Goal: Information Seeking & Learning: Compare options

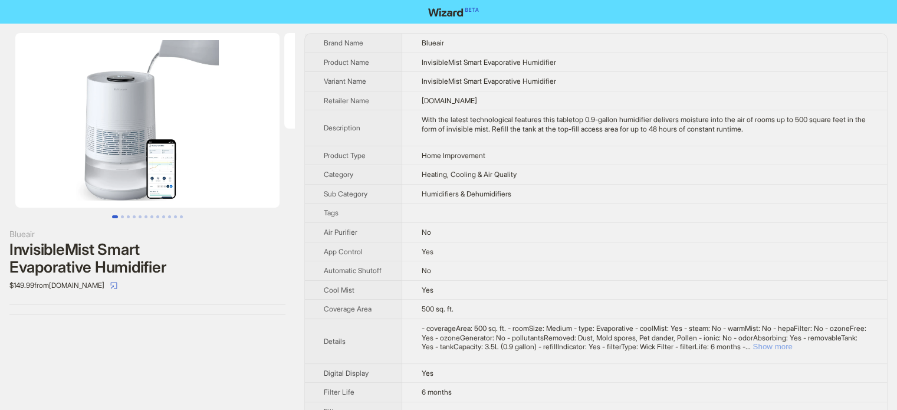
click at [792, 344] on button "Show more" at bounding box center [773, 346] width 40 height 9
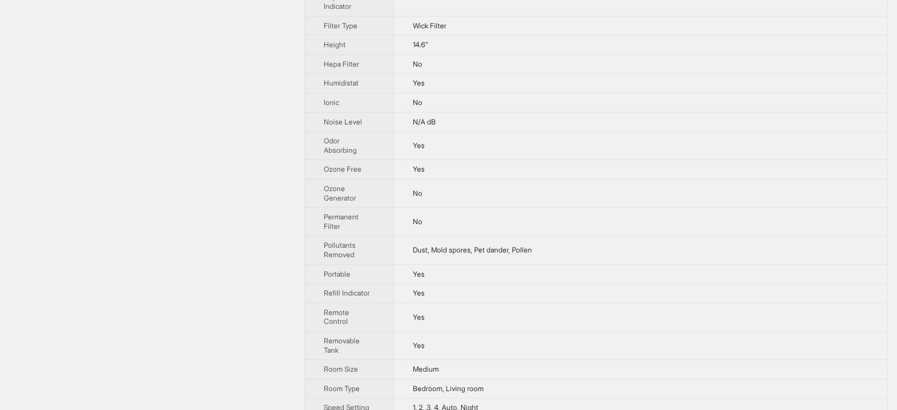
scroll to position [413, 0]
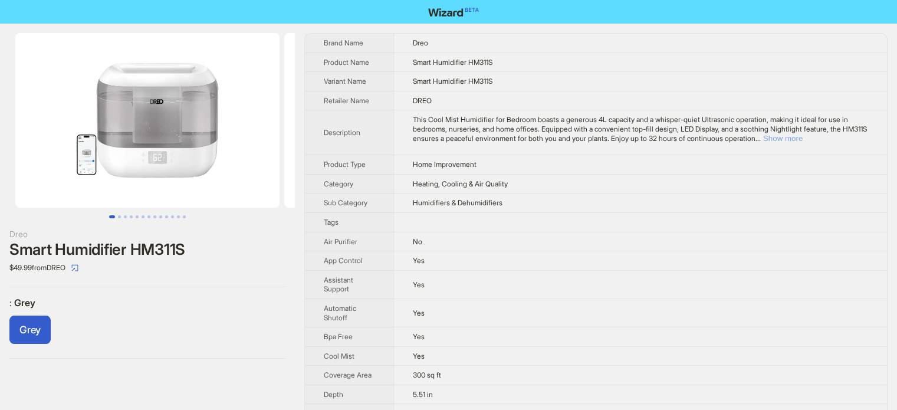
click at [803, 139] on button "Show more" at bounding box center [783, 138] width 40 height 9
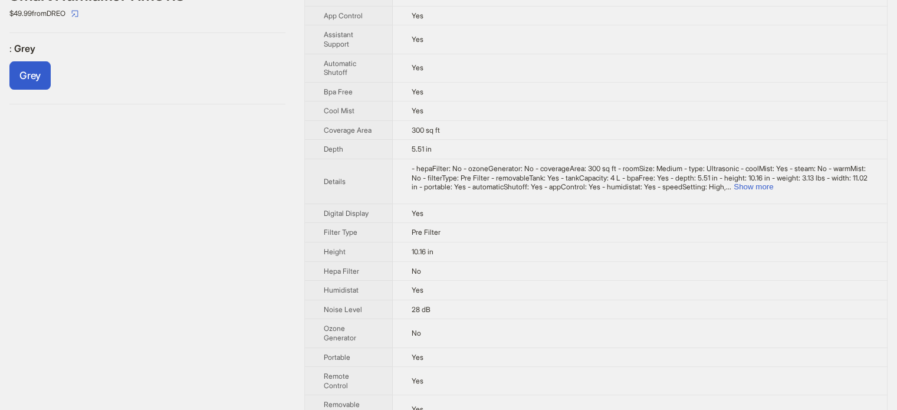
scroll to position [295, 0]
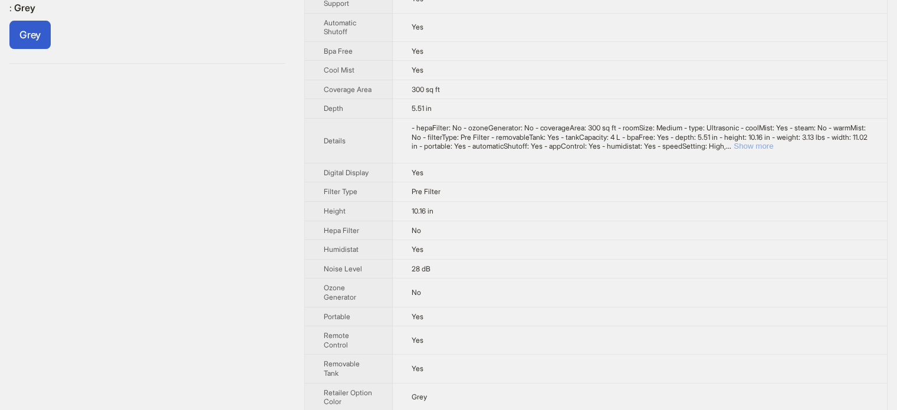
click at [774, 143] on button "Show more" at bounding box center [754, 146] width 40 height 9
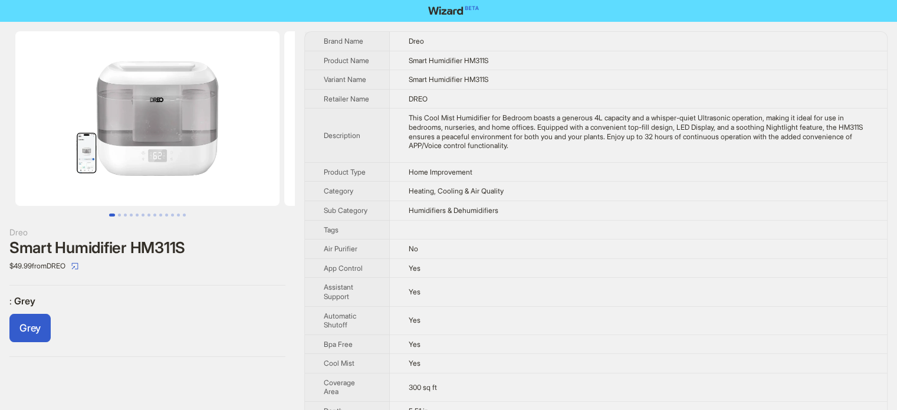
scroll to position [0, 0]
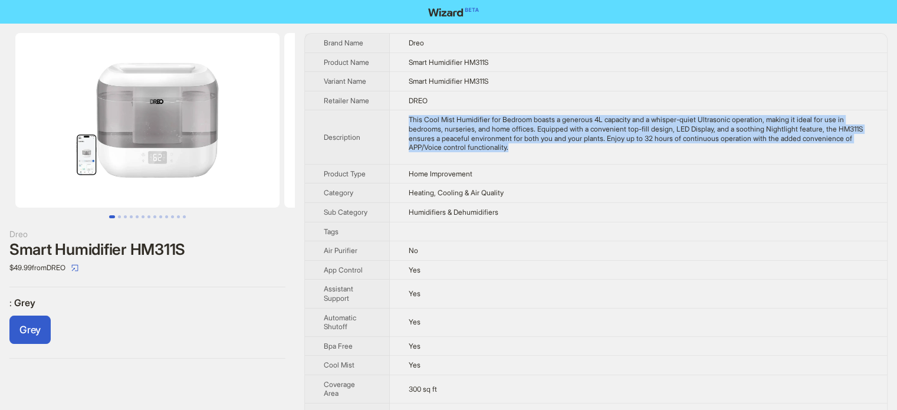
drag, startPoint x: 579, startPoint y: 146, endPoint x: 411, endPoint y: 113, distance: 170.9
click at [411, 113] on td "This Cool Mist Humidifier for Bedroom boasts a generous 4L capacity and a whisp…" at bounding box center [639, 137] width 498 height 54
copy div "This Cool Mist Humidifier for Bedroom boasts a generous 4L capacity and a whisp…"
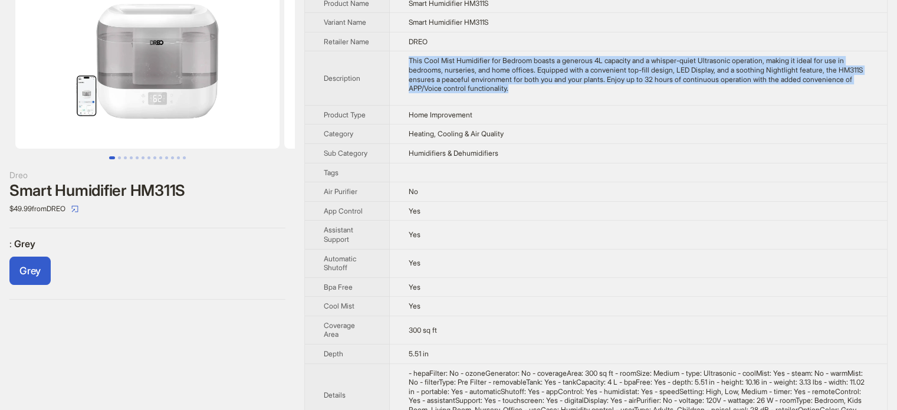
scroll to position [59, 0]
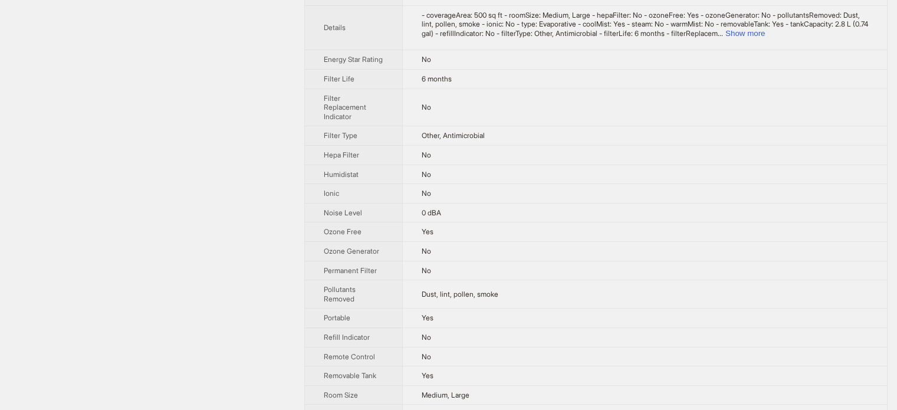
scroll to position [236, 0]
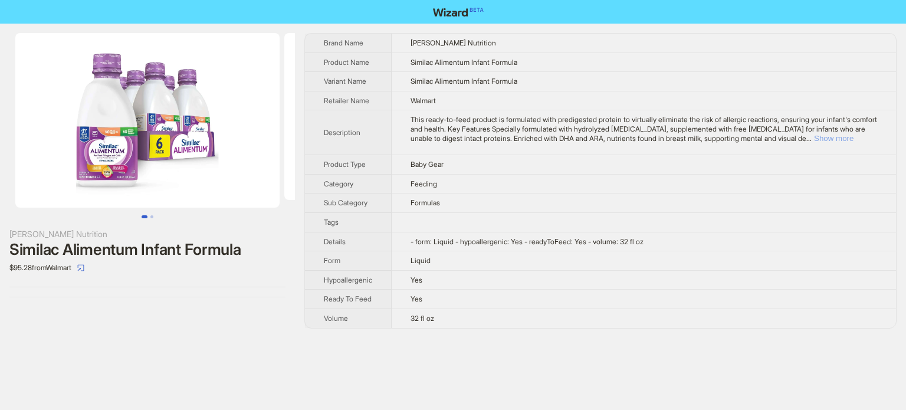
click at [854, 136] on button "Show more" at bounding box center [834, 138] width 40 height 9
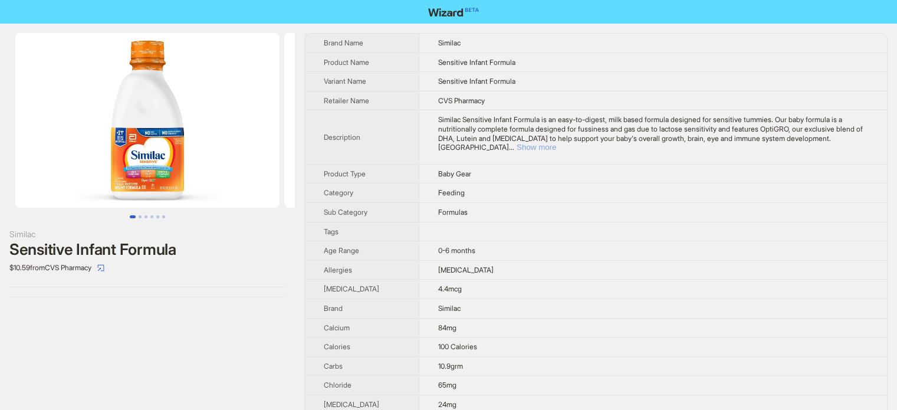
click at [556, 143] on button "Show more" at bounding box center [537, 147] width 40 height 9
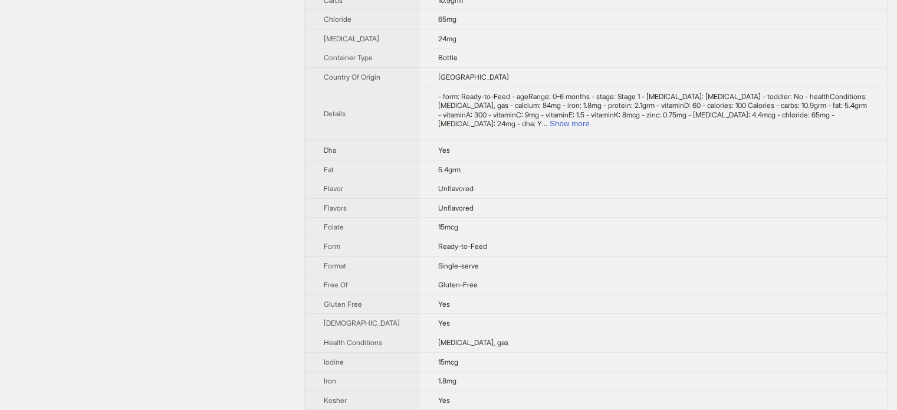
scroll to position [354, 0]
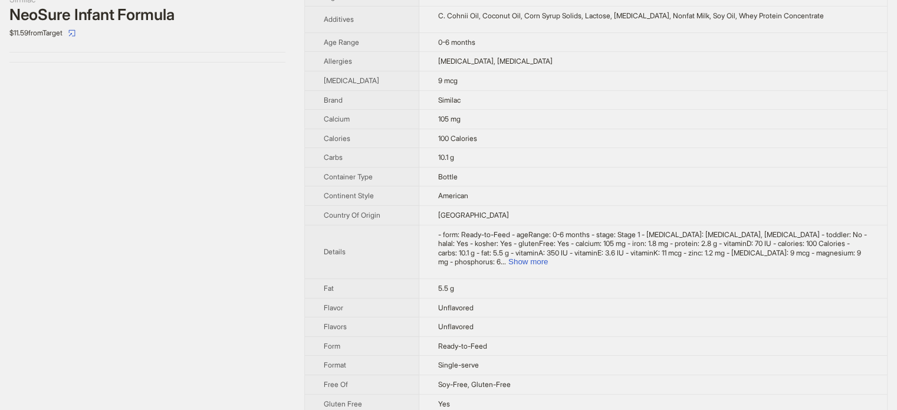
scroll to position [236, 0]
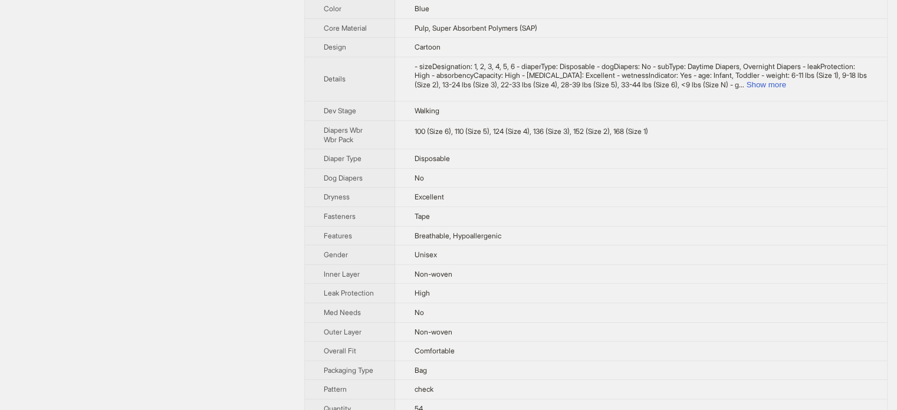
scroll to position [218, 0]
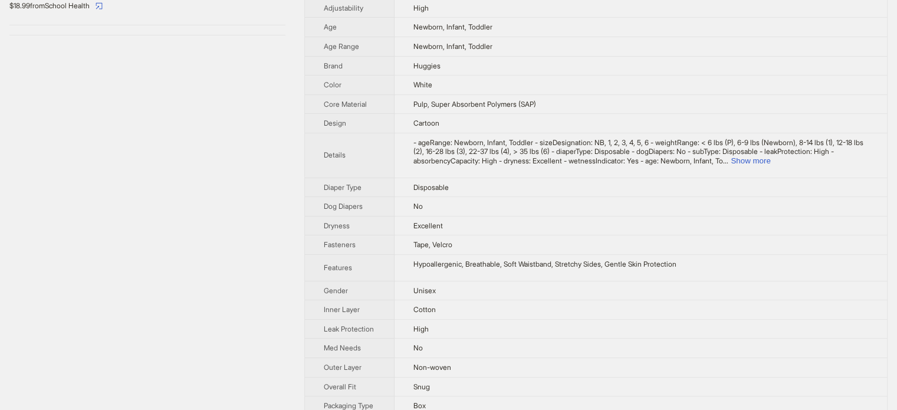
scroll to position [413, 0]
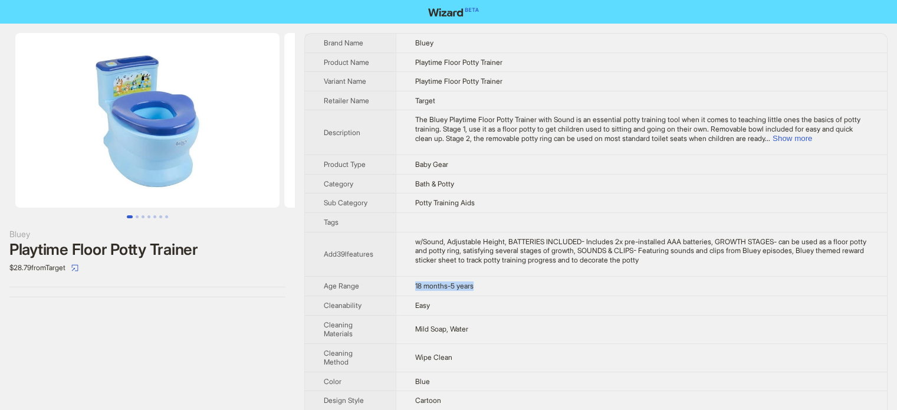
drag, startPoint x: 406, startPoint y: 283, endPoint x: 493, endPoint y: 288, distance: 86.9
click at [493, 288] on td "18 months-5 years" at bounding box center [641, 286] width 491 height 19
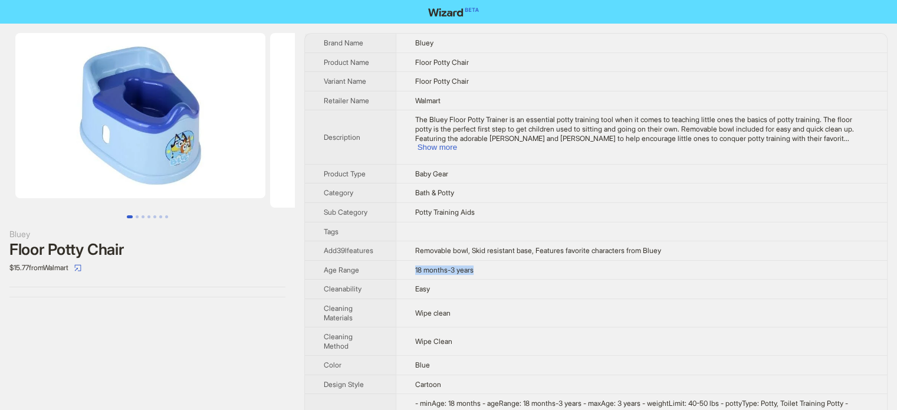
drag, startPoint x: 405, startPoint y: 259, endPoint x: 505, endPoint y: 265, distance: 100.5
click at [505, 265] on td "18 months-3 years" at bounding box center [641, 269] width 491 height 19
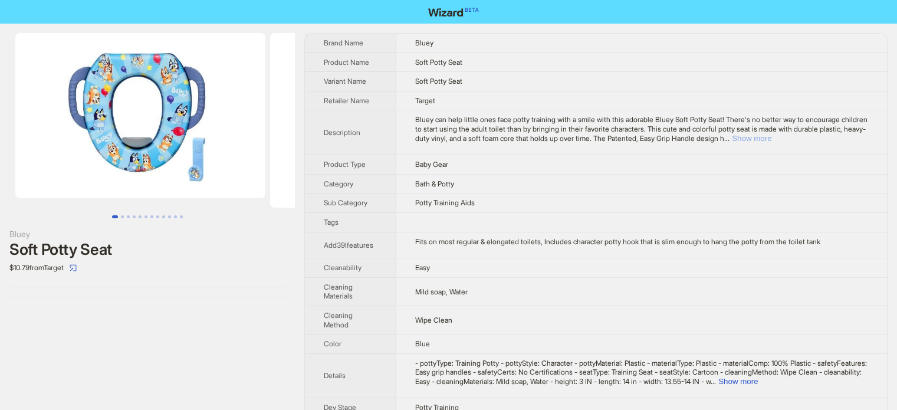
click at [772, 139] on button "Show more" at bounding box center [752, 138] width 40 height 9
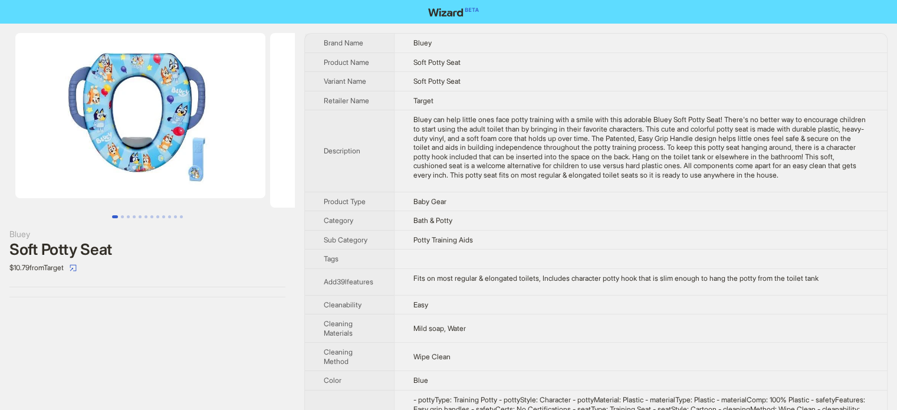
drag, startPoint x: 852, startPoint y: 139, endPoint x: 571, endPoint y: 207, distance: 289.5
click at [571, 207] on td "Baby Gear" at bounding box center [640, 201] width 493 height 19
click at [122, 217] on button "Go to slide 2" at bounding box center [122, 216] width 3 height 3
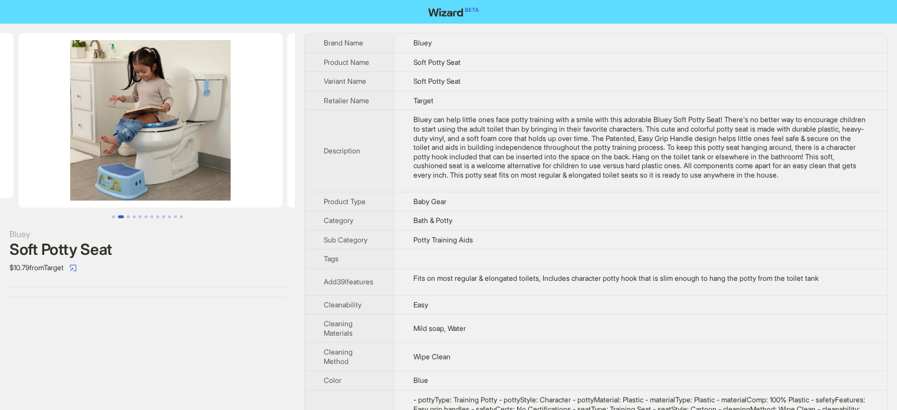
scroll to position [0, 255]
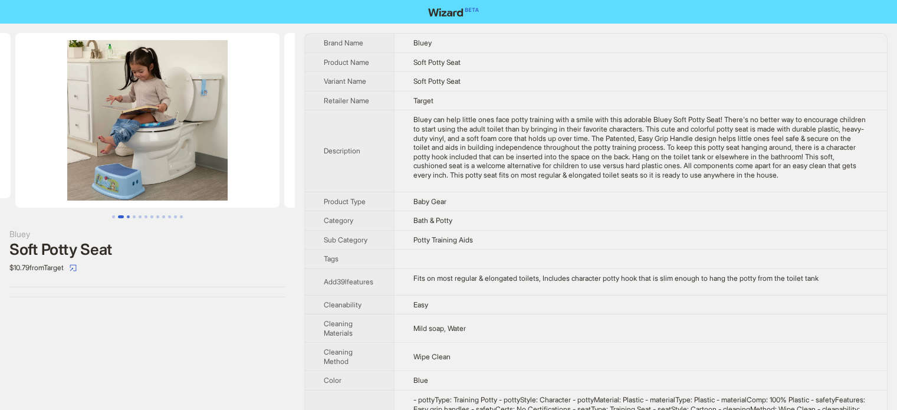
click at [127, 215] on button "Go to slide 3" at bounding box center [128, 216] width 3 height 3
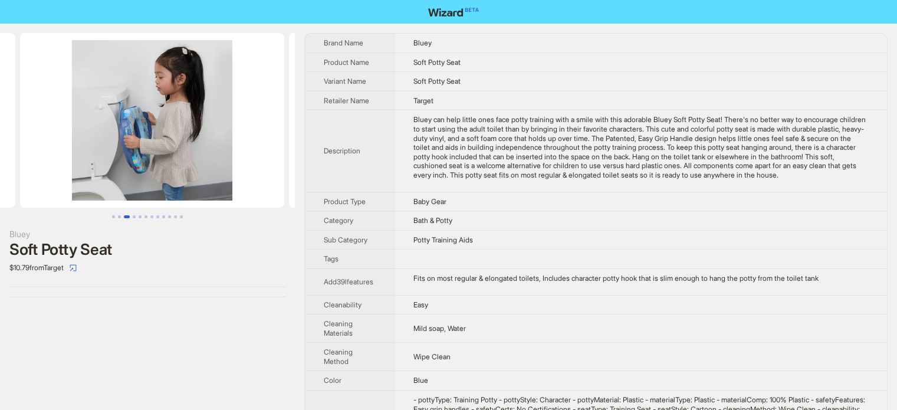
scroll to position [0, 524]
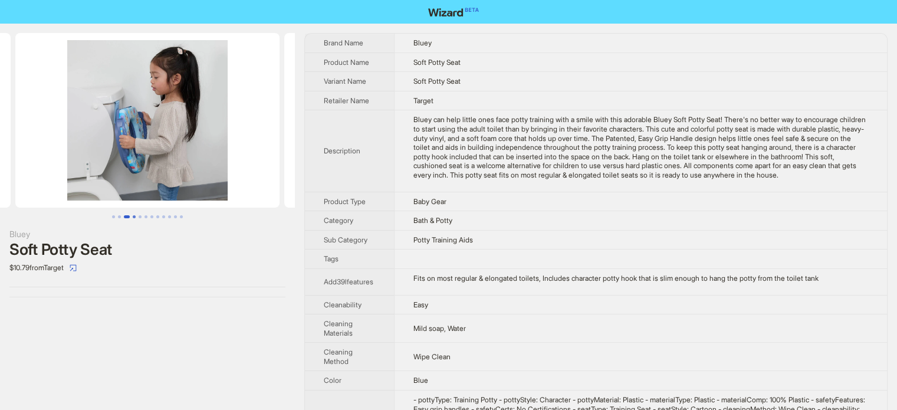
click at [134, 217] on button "Go to slide 4" at bounding box center [134, 216] width 3 height 3
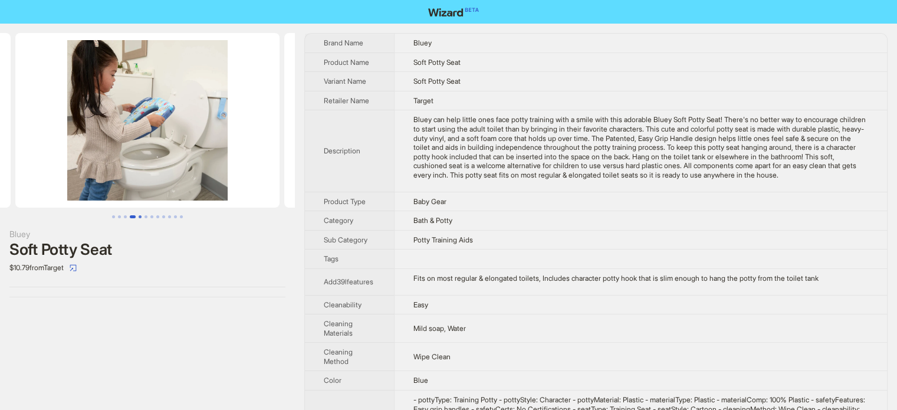
click at [140, 216] on button "Go to slide 5" at bounding box center [140, 216] width 3 height 3
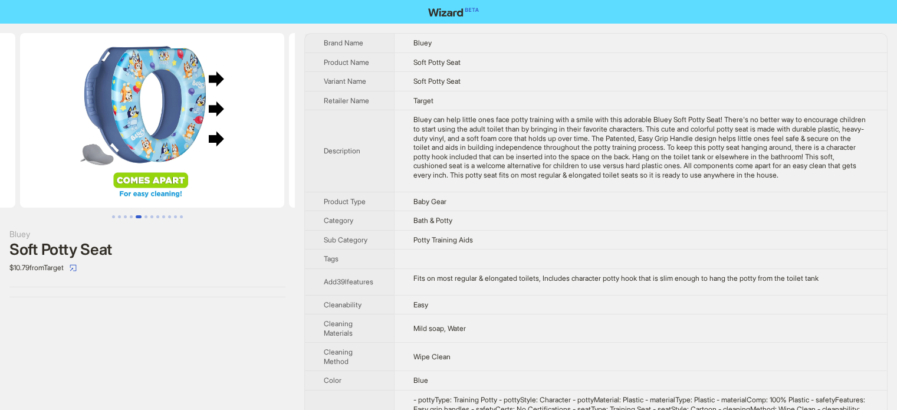
scroll to position [0, 1062]
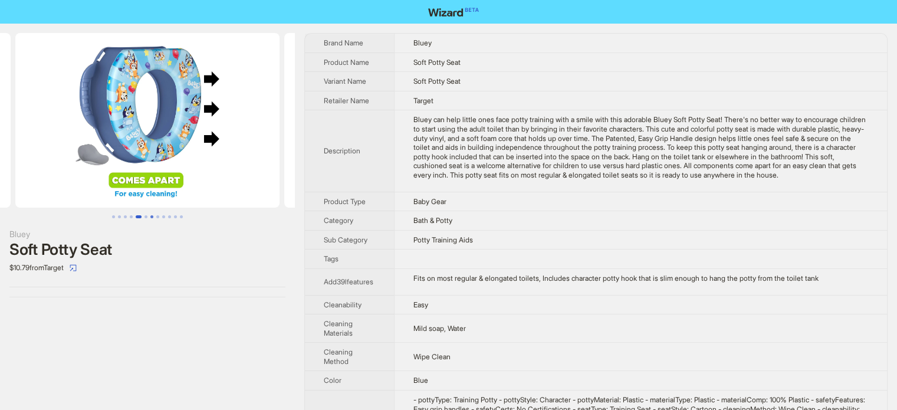
click at [149, 215] on ul at bounding box center [147, 216] width 295 height 3
click at [150, 215] on button "Go to slide 7" at bounding box center [151, 216] width 3 height 3
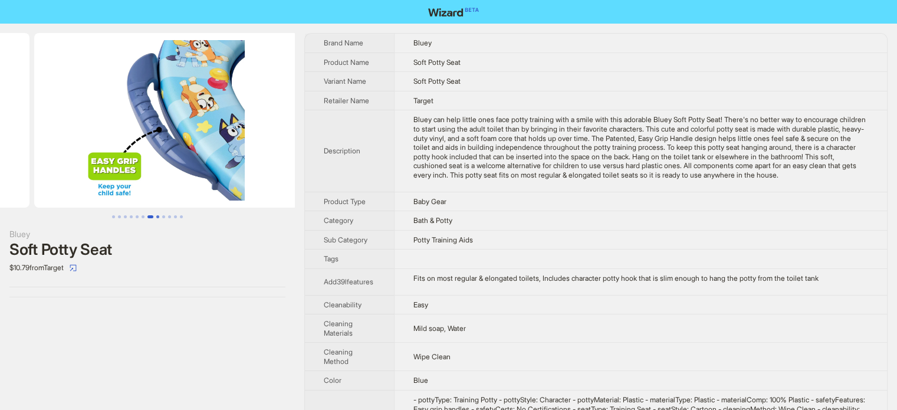
click at [156, 215] on button "Go to slide 8" at bounding box center [157, 216] width 3 height 3
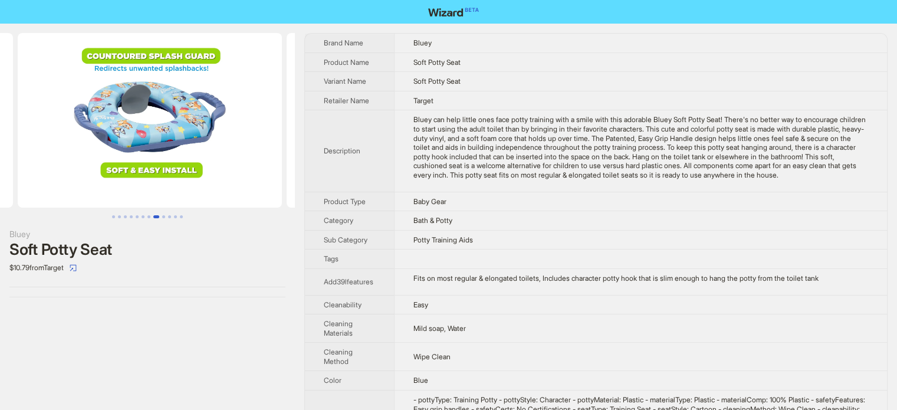
scroll to position [0, 1869]
click at [163, 217] on button "Go to slide 9" at bounding box center [163, 216] width 3 height 3
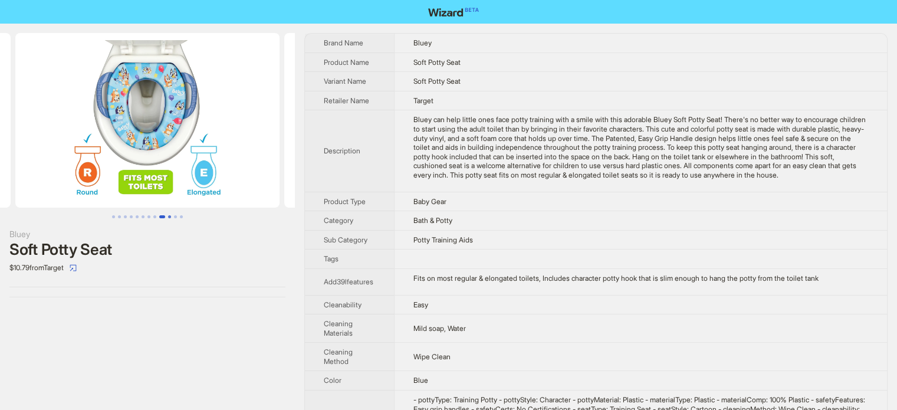
click at [169, 217] on button "Go to slide 10" at bounding box center [169, 216] width 3 height 3
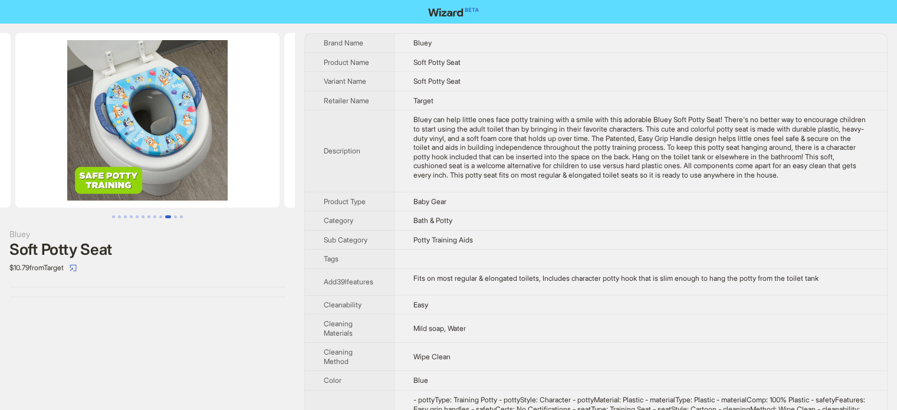
click at [171, 217] on button "Go to slide 10" at bounding box center [168, 216] width 6 height 3
click at [175, 217] on button "Go to slide 11" at bounding box center [175, 216] width 3 height 3
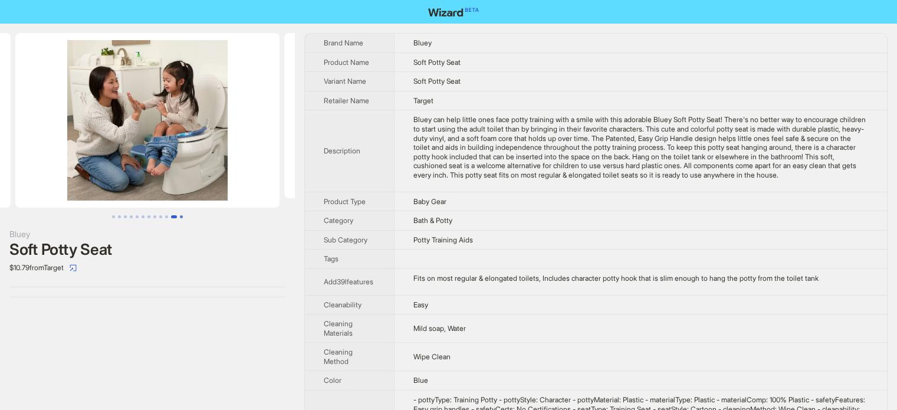
click at [182, 217] on button "Go to slide 12" at bounding box center [181, 216] width 3 height 3
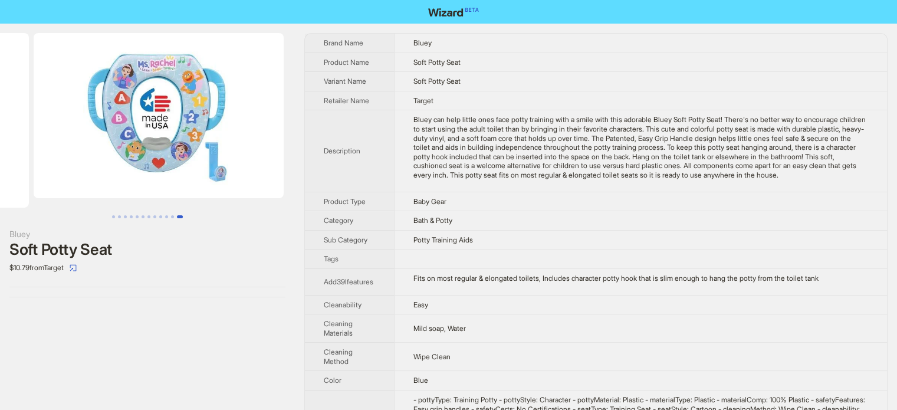
scroll to position [0, 2931]
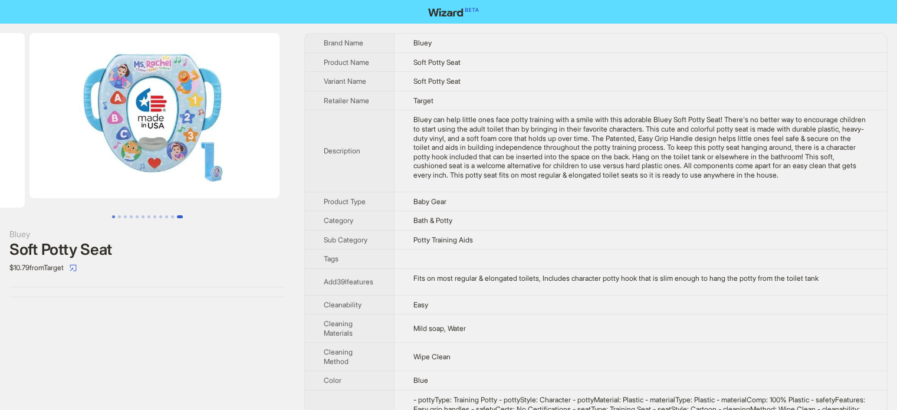
click at [112, 217] on button "Go to slide 1" at bounding box center [113, 216] width 3 height 3
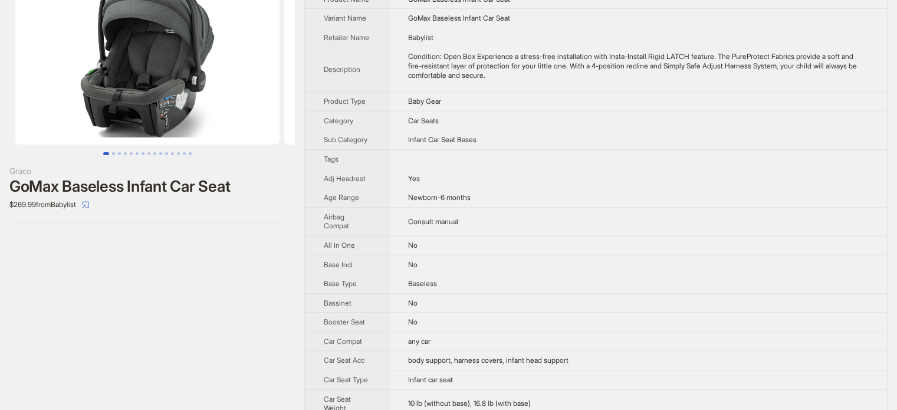
scroll to position [59, 0]
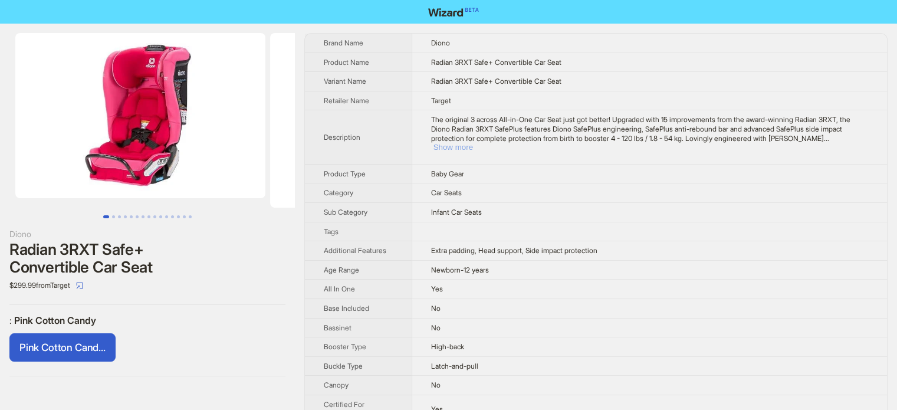
click at [473, 143] on button "Show more" at bounding box center [454, 147] width 40 height 9
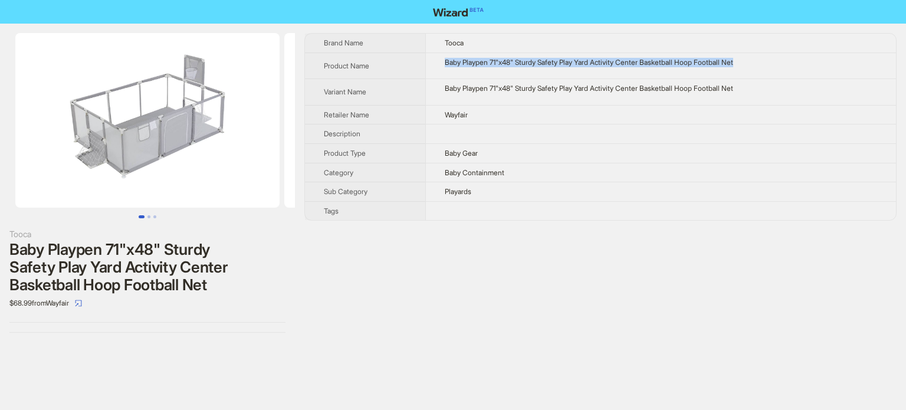
drag, startPoint x: 760, startPoint y: 60, endPoint x: 413, endPoint y: 53, distance: 347.0
click at [413, 53] on tr "Product Name Baby Playpen 71"x48" Sturdy Safety Play Yard Activity Center Baske…" at bounding box center [600, 66] width 591 height 27
copy tr "Baby Playpen 71"x48" Sturdy Safety Play Yard Activity Center Basketball Hoop Fo…"
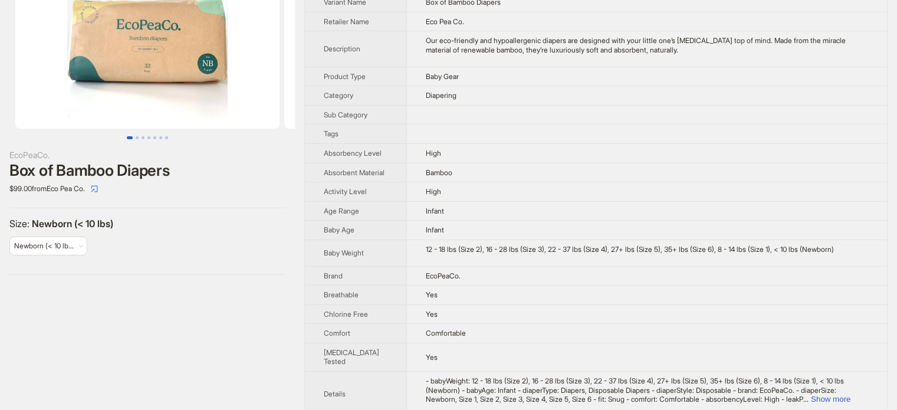
scroll to position [59, 0]
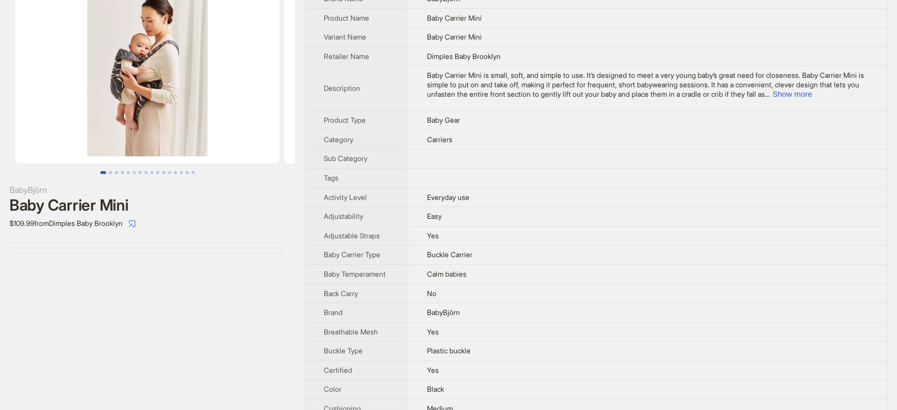
scroll to position [738, 0]
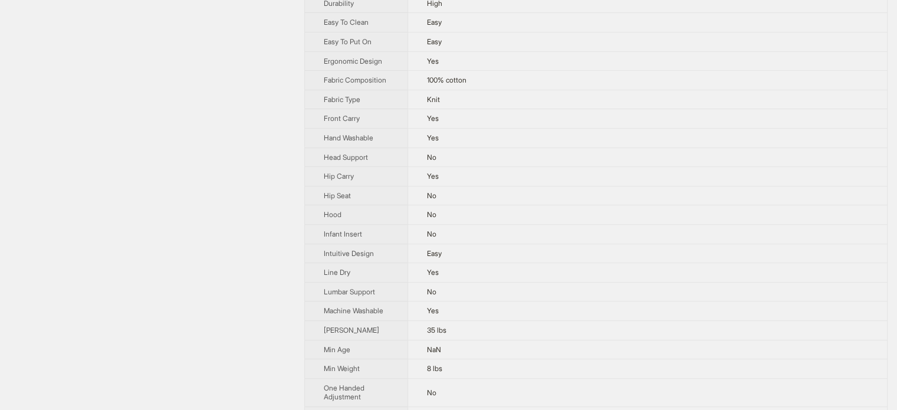
scroll to position [531, 0]
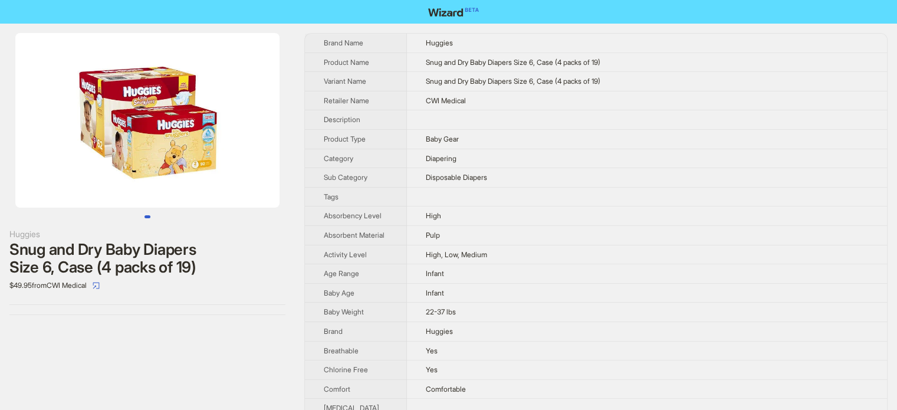
click at [182, 151] on img at bounding box center [147, 120] width 264 height 175
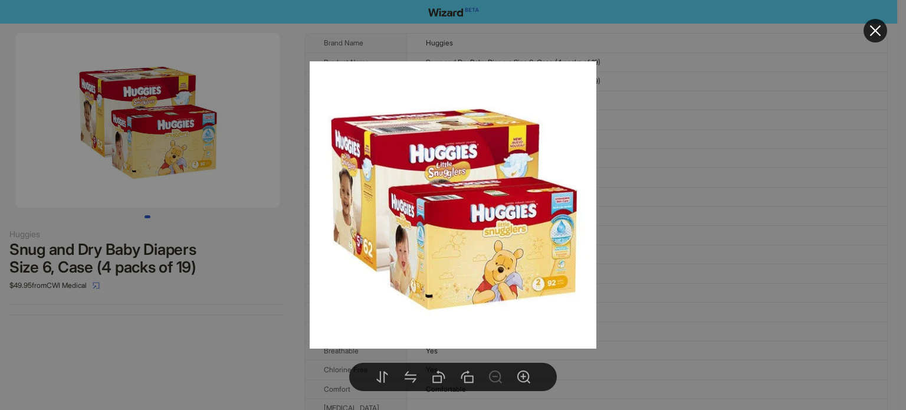
click at [880, 32] on icon "close" at bounding box center [875, 31] width 14 height 14
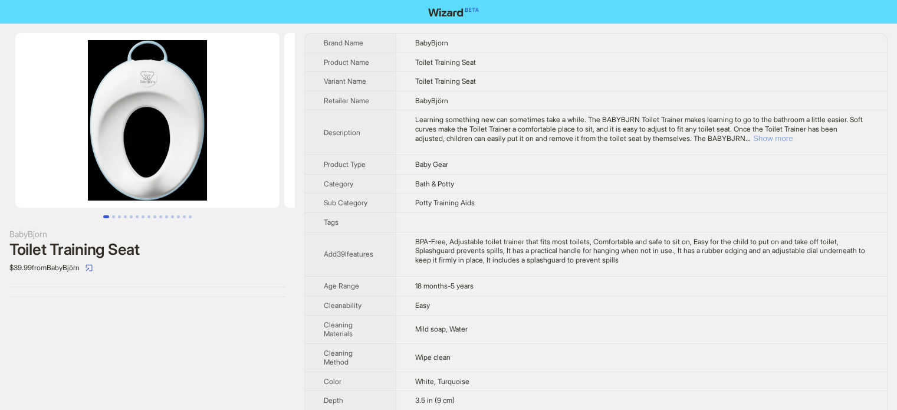
click at [793, 134] on button "Show more" at bounding box center [773, 138] width 40 height 9
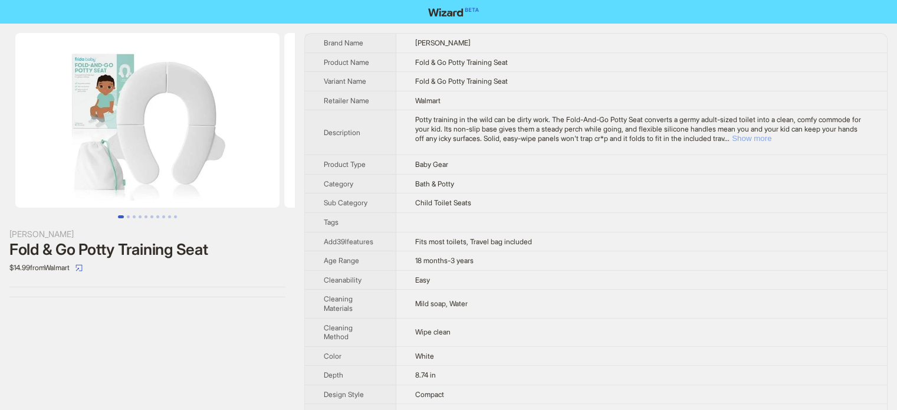
click at [772, 137] on button "Show more" at bounding box center [752, 138] width 40 height 9
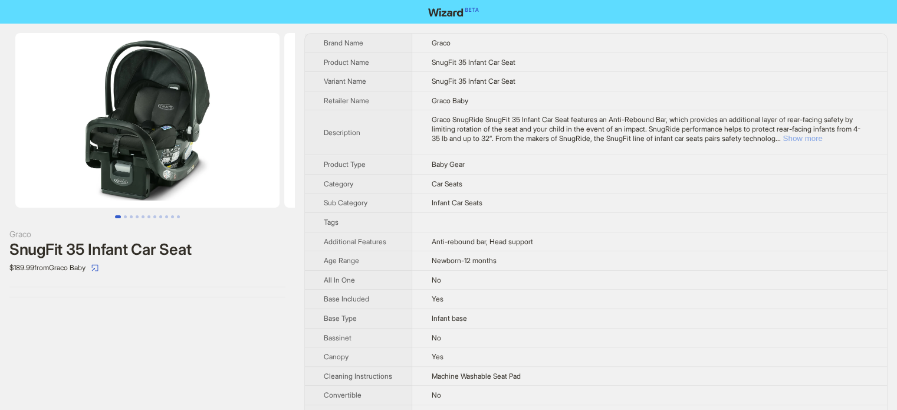
click at [822, 134] on button "Show more" at bounding box center [803, 138] width 40 height 9
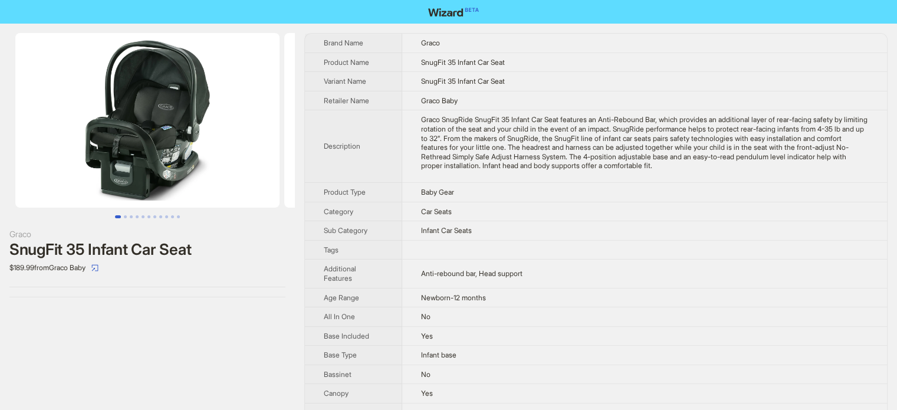
drag, startPoint x: 813, startPoint y: 173, endPoint x: 837, endPoint y: 165, distance: 25.6
click at [837, 165] on div "Graco SnugRide SnugFit 35 Infant Car Seat features an Anti-Rebound Bar, which p…" at bounding box center [644, 142] width 447 height 55
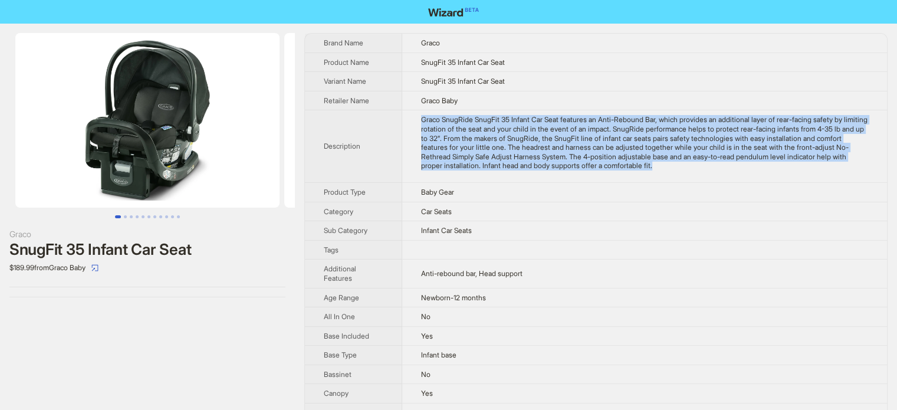
drag, startPoint x: 418, startPoint y: 114, endPoint x: 797, endPoint y: 172, distance: 383.8
click at [797, 172] on td "Graco SnugRide SnugFit 35 Infant Car Seat features an Anti-Rebound Bar, which p…" at bounding box center [644, 146] width 485 height 73
copy div "Graco SnugRide SnugFit 35 Infant Car Seat features an Anti-Rebound Bar, which p…"
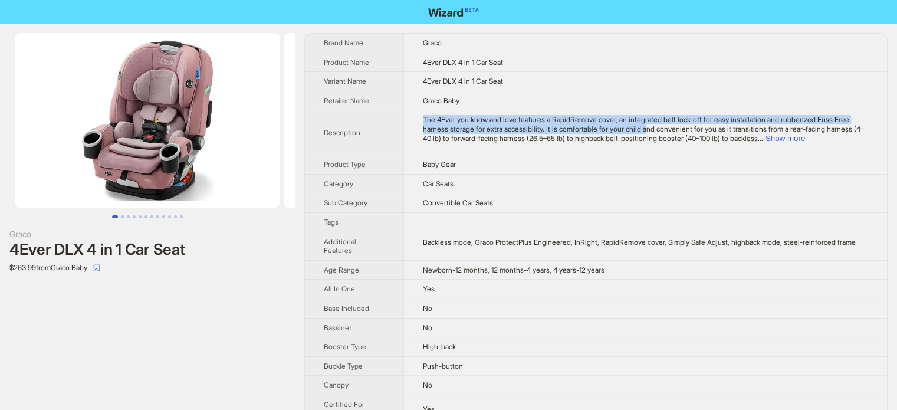
drag, startPoint x: 425, startPoint y: 118, endPoint x: 679, endPoint y: 126, distance: 253.8
click at [679, 126] on span "The 4Ever you know and love features a RapidRemove cover, an integrated belt lo…" at bounding box center [643, 128] width 441 height 27
click at [805, 135] on button "Show more" at bounding box center [786, 138] width 40 height 9
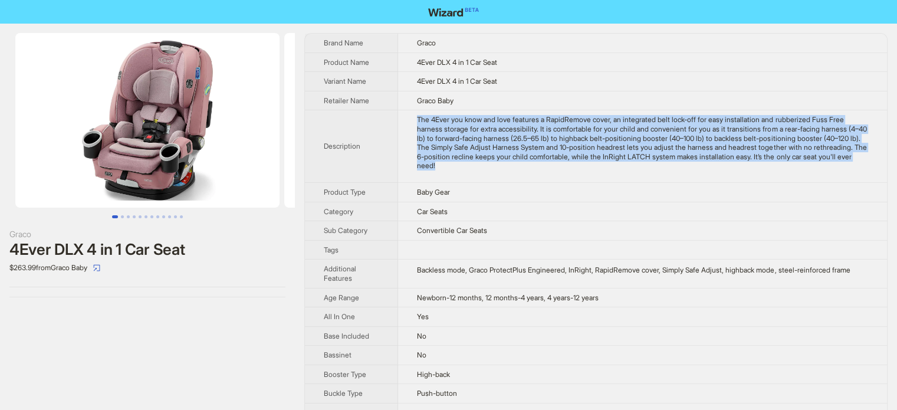
drag, startPoint x: 417, startPoint y: 116, endPoint x: 571, endPoint y: 173, distance: 164.1
click at [571, 173] on td "The 4Ever you know and love features a RapidRemove cover, an integrated belt lo…" at bounding box center [642, 146] width 489 height 73
copy div "The 4Ever you know and love features a RapidRemove cover, an integrated belt lo…"
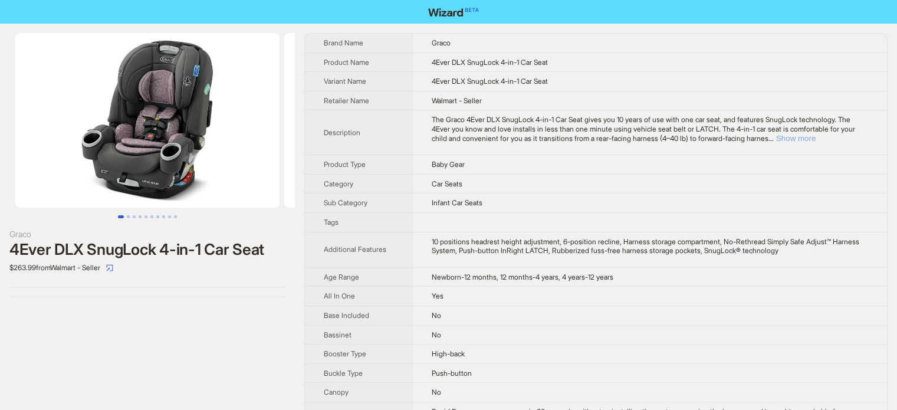
click at [816, 136] on button "Show more" at bounding box center [796, 138] width 40 height 9
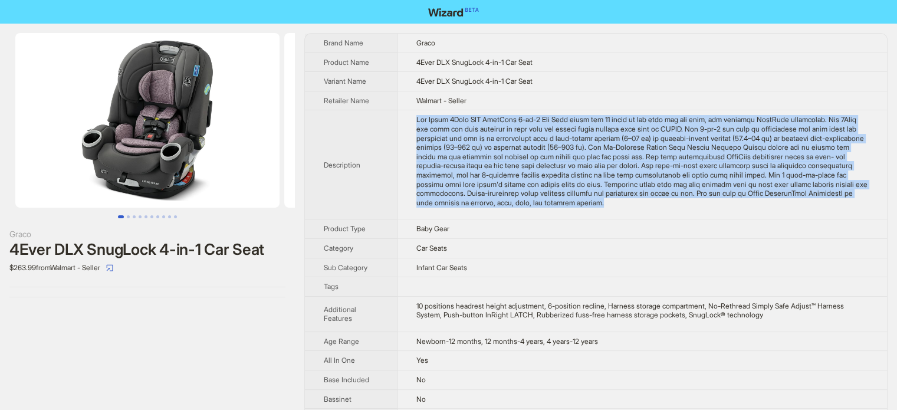
drag, startPoint x: 413, startPoint y: 114, endPoint x: 699, endPoint y: 204, distance: 299.5
click at [699, 204] on td at bounding box center [643, 164] width 490 height 109
copy div "The Graco 4Ever DLX SnugLock 4-in-1 Car Seat gives you 10 years of use with one…"
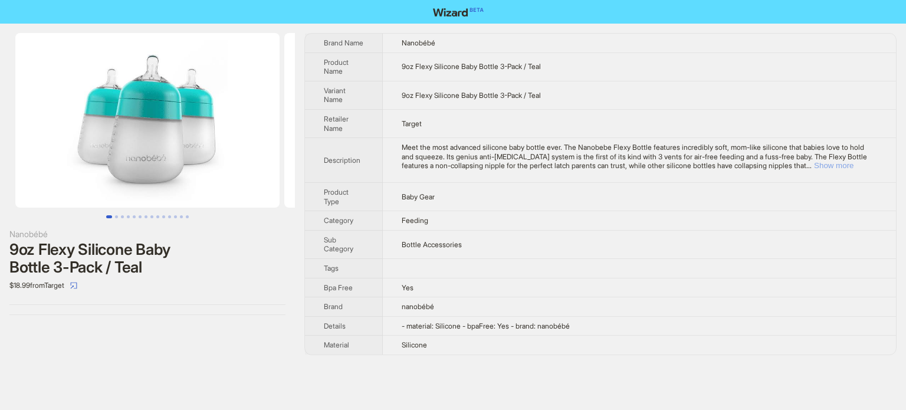
click at [847, 167] on button "Show more" at bounding box center [834, 165] width 40 height 9
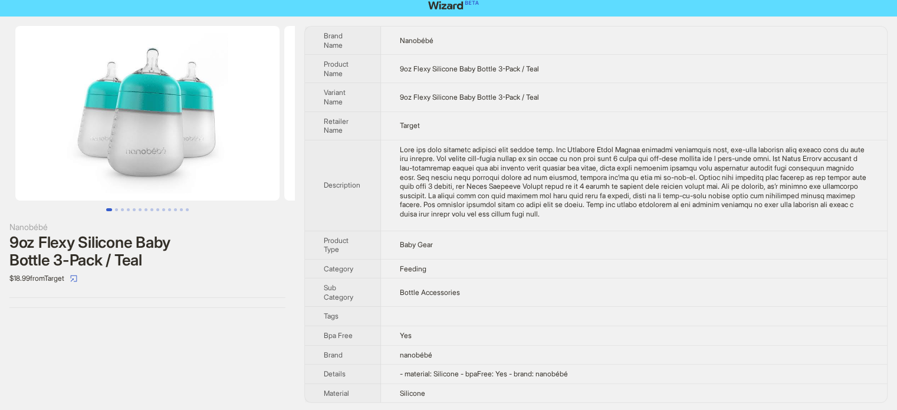
scroll to position [8, 0]
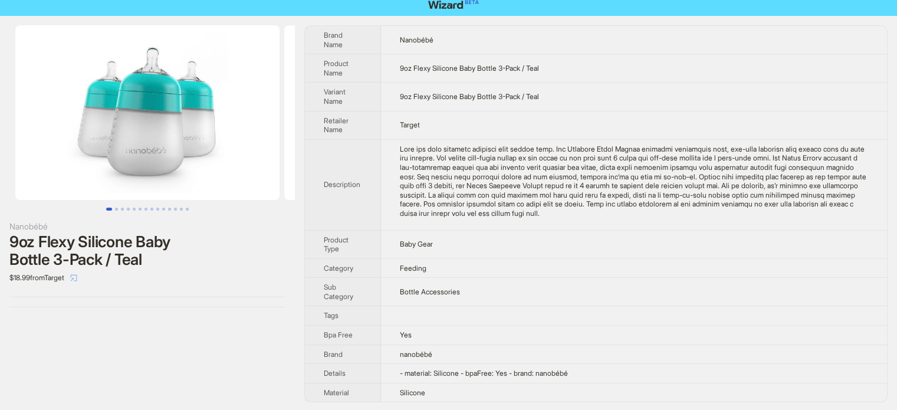
click at [77, 277] on icon "select" at bounding box center [73, 277] width 7 height 7
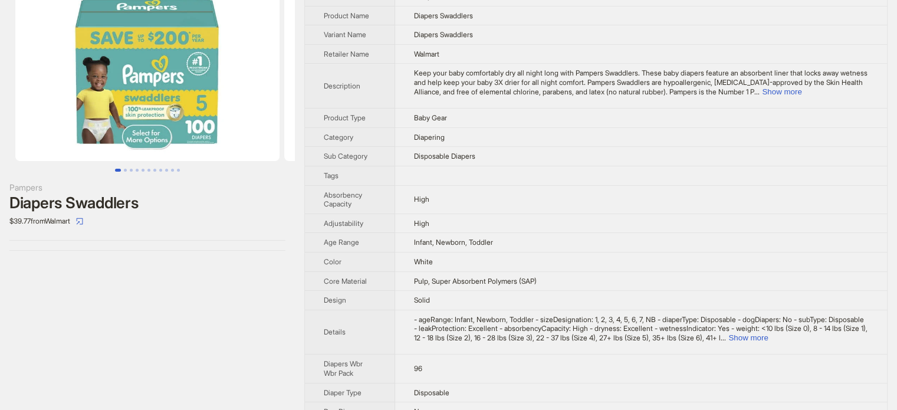
scroll to position [59, 0]
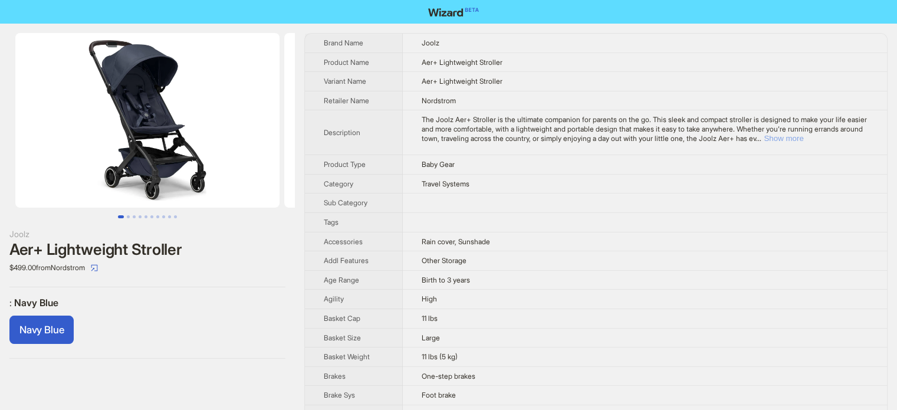
click at [804, 137] on button "Show more" at bounding box center [784, 138] width 40 height 9
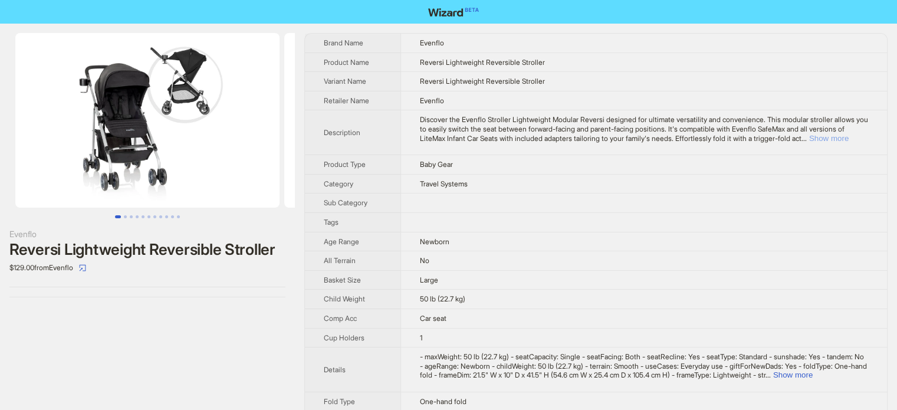
click at [839, 143] on button "Show more" at bounding box center [829, 138] width 40 height 9
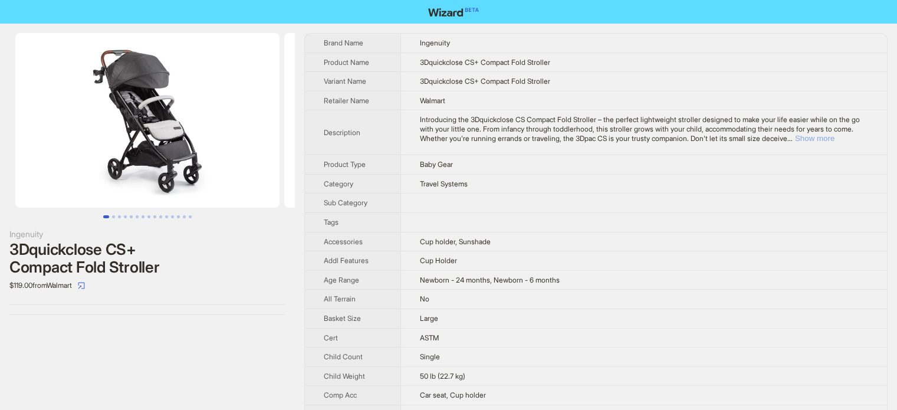
click at [835, 134] on button "Show more" at bounding box center [815, 138] width 40 height 9
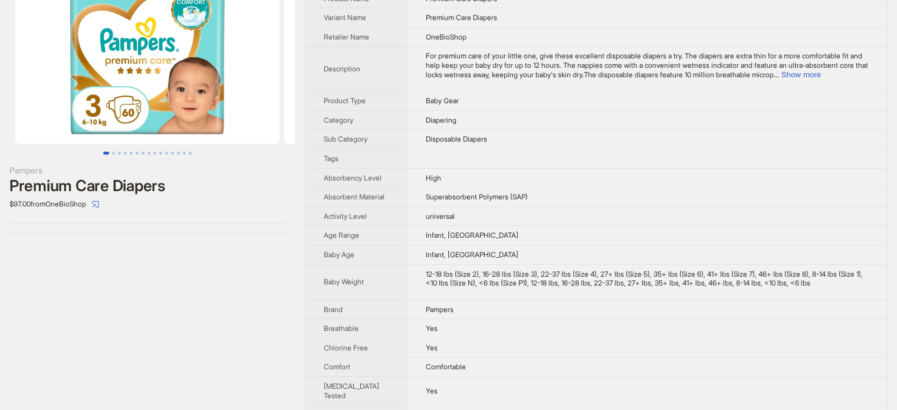
scroll to position [59, 0]
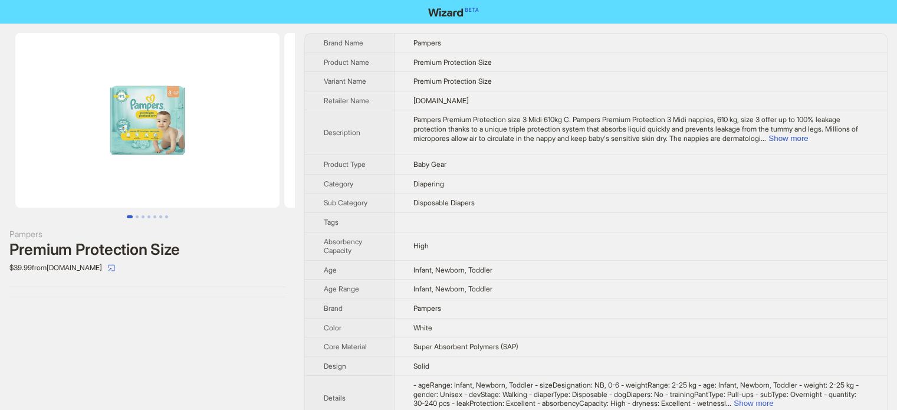
click at [160, 122] on img at bounding box center [147, 120] width 264 height 175
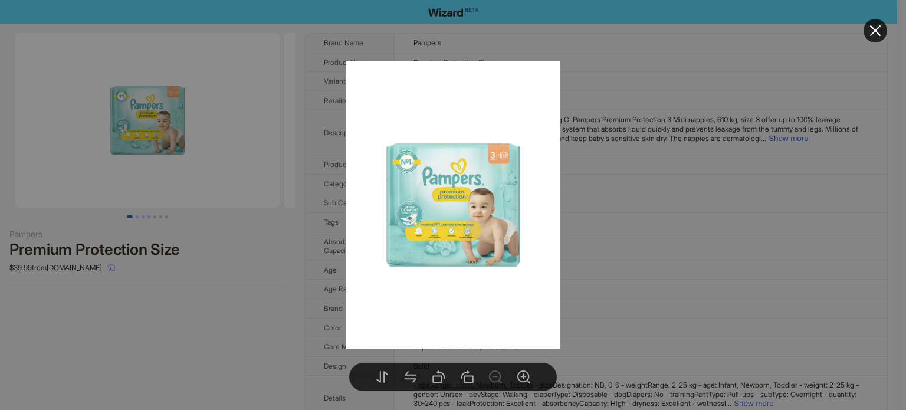
click at [869, 28] on icon "close" at bounding box center [875, 31] width 14 height 14
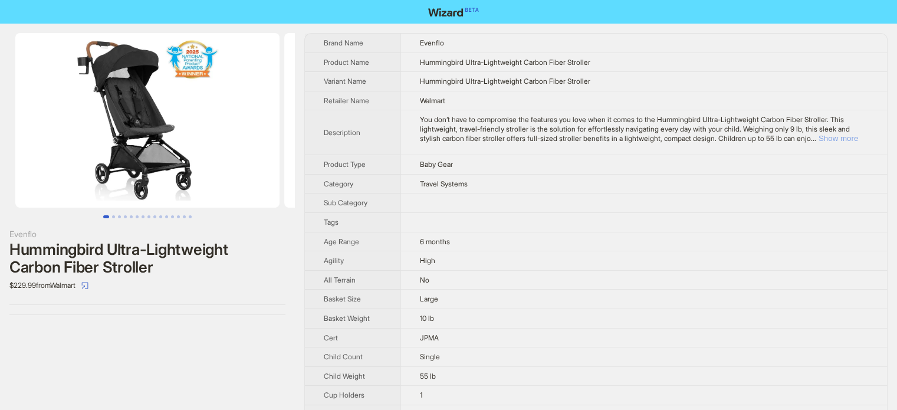
click at [846, 143] on button "Show more" at bounding box center [839, 138] width 40 height 9
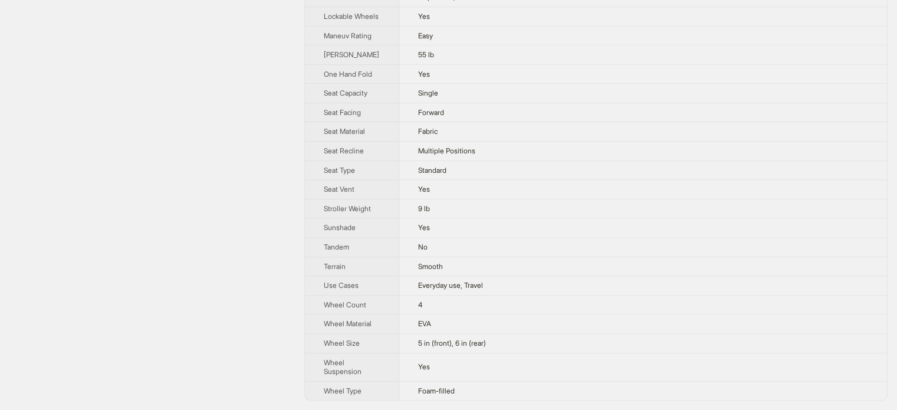
scroll to position [823, 0]
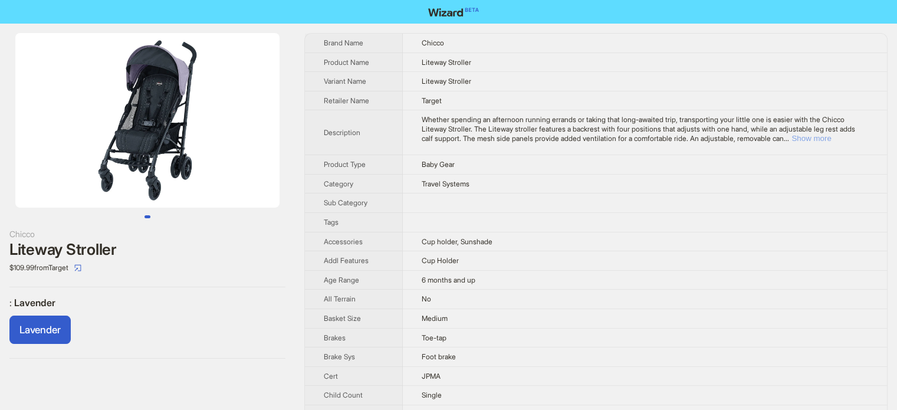
click at [831, 139] on button "Show more" at bounding box center [812, 138] width 40 height 9
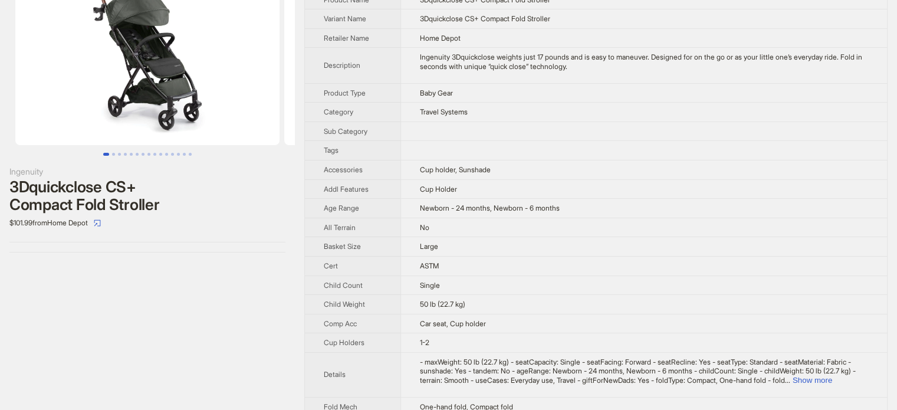
scroll to position [59, 0]
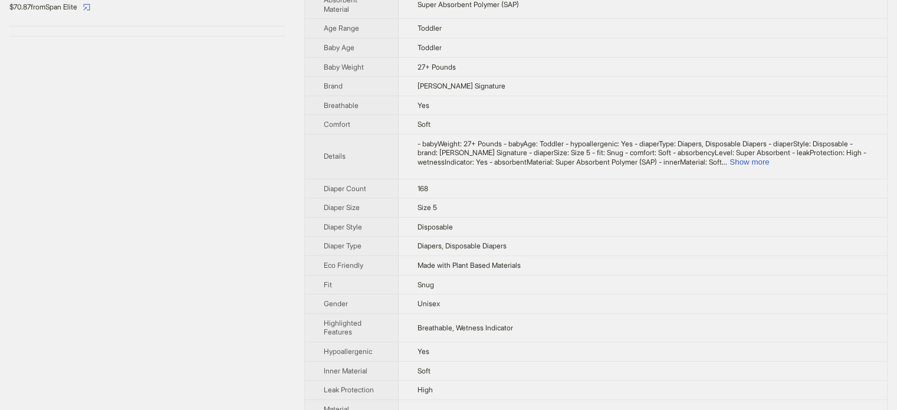
scroll to position [236, 0]
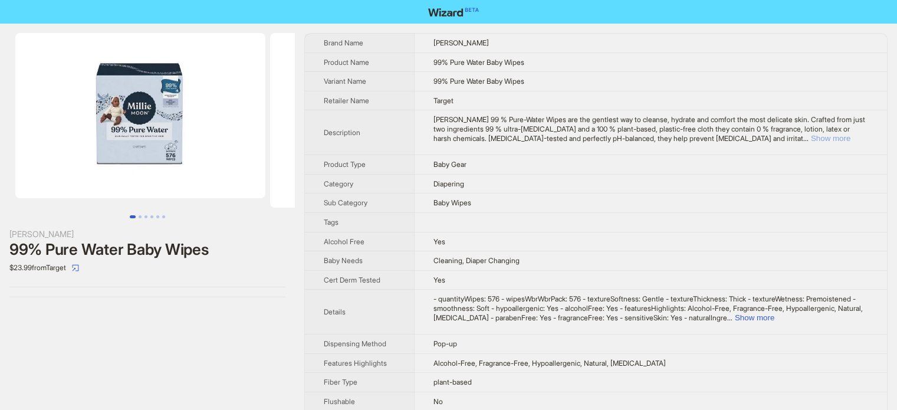
click at [840, 140] on button "Show more" at bounding box center [831, 138] width 40 height 9
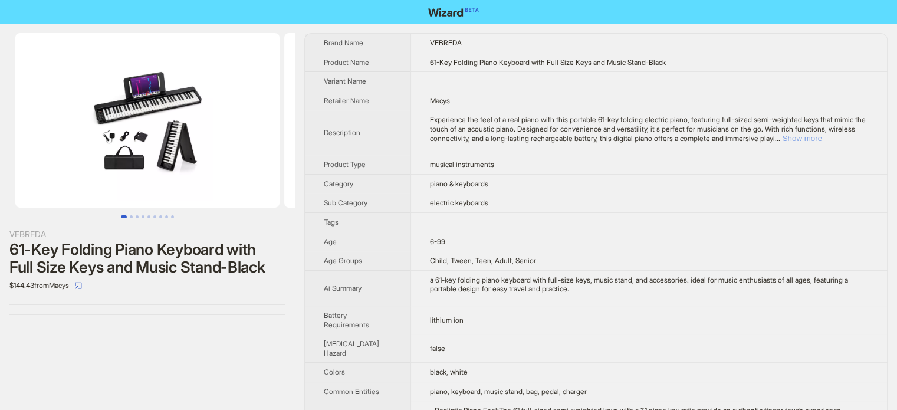
click at [822, 139] on button "Show more" at bounding box center [803, 138] width 40 height 9
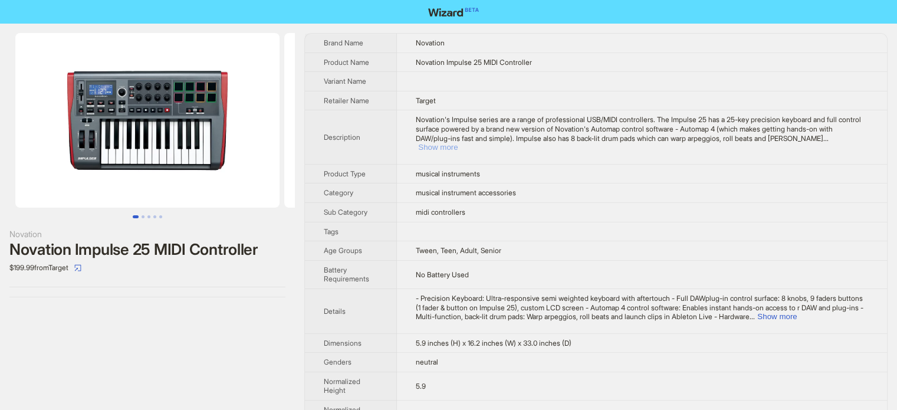
click at [458, 143] on button "Show more" at bounding box center [438, 147] width 40 height 9
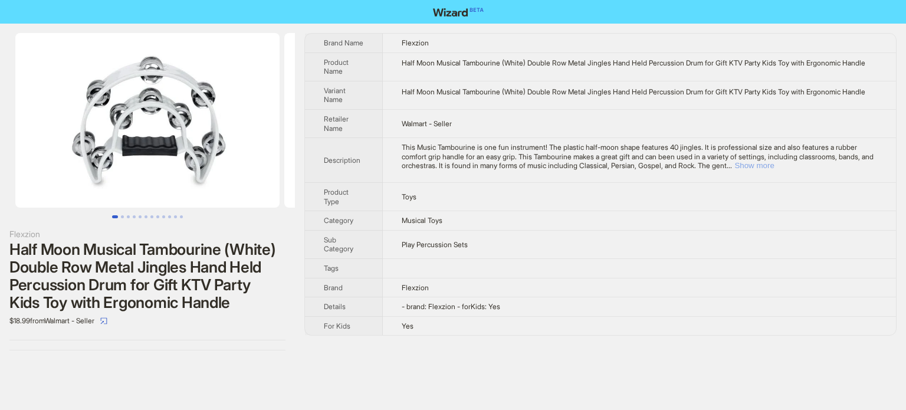
click at [774, 170] on button "Show more" at bounding box center [755, 165] width 40 height 9
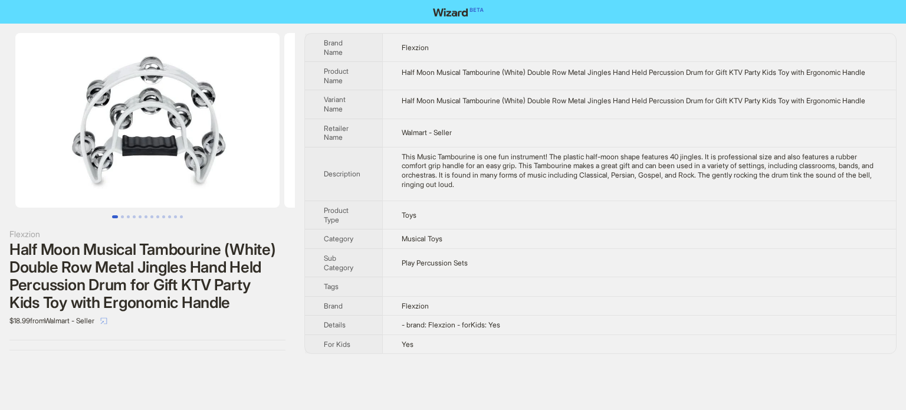
click at [107, 325] on icon "select" at bounding box center [103, 320] width 7 height 7
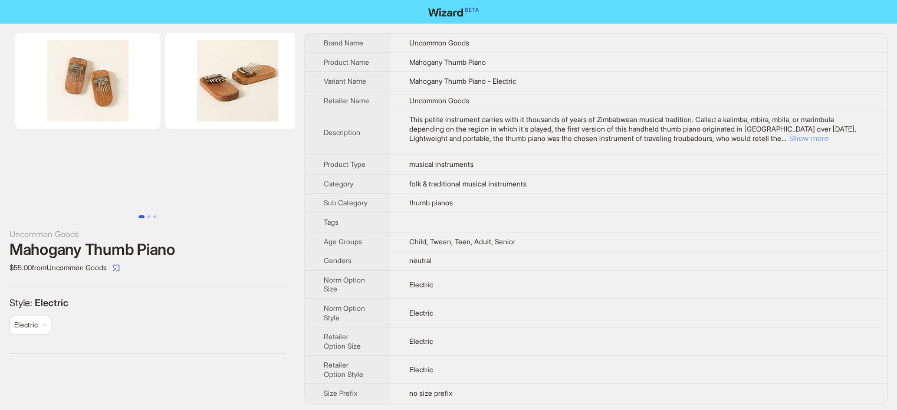
click at [829, 139] on button "Show more" at bounding box center [809, 138] width 40 height 9
